Goal: Obtain resource: Obtain resource

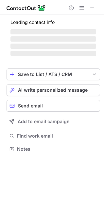
scroll to position [148, 104]
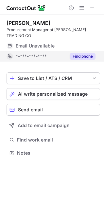
click at [80, 54] on button "Find phone" at bounding box center [83, 56] width 26 height 7
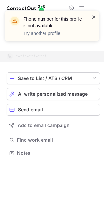
scroll to position [138, 104]
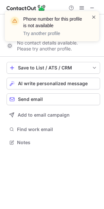
click at [95, 16] on span at bounding box center [93, 17] width 5 height 7
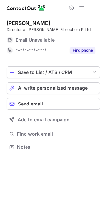
scroll to position [142, 104]
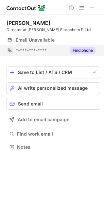
click at [83, 50] on button "Find phone" at bounding box center [83, 50] width 26 height 7
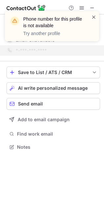
click at [94, 17] on span at bounding box center [93, 17] width 5 height 7
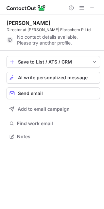
scroll to position [132, 104]
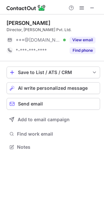
scroll to position [142, 104]
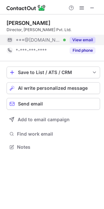
click at [82, 40] on button "View email" at bounding box center [83, 40] width 26 height 7
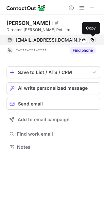
click at [93, 39] on span at bounding box center [92, 39] width 5 height 5
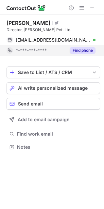
click at [75, 50] on button "Find phone" at bounding box center [83, 50] width 26 height 7
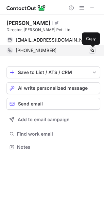
click at [93, 50] on span at bounding box center [92, 50] width 5 height 5
